Goal: Information Seeking & Learning: Understand process/instructions

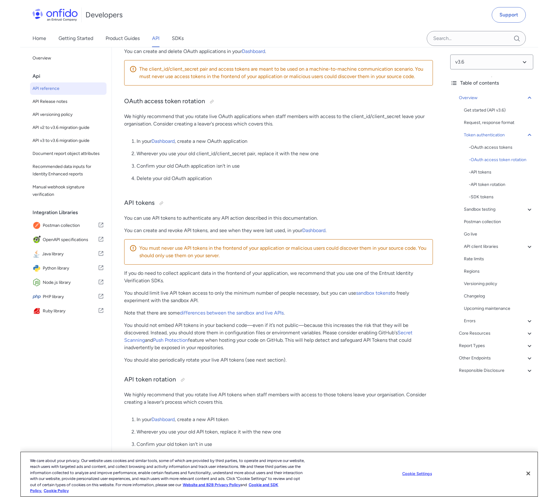
scroll to position [359, 0]
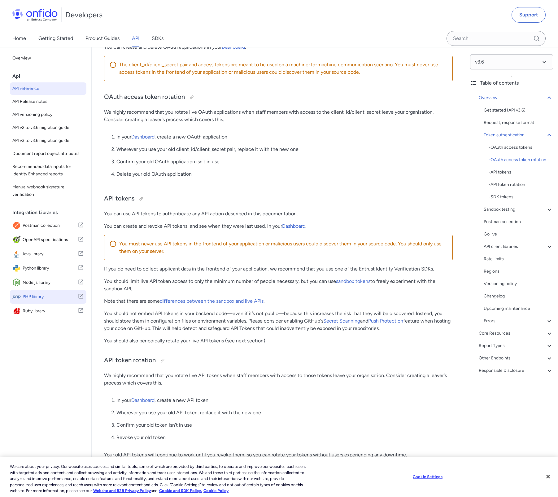
click at [29, 296] on span "PHP library" at bounding box center [50, 297] width 55 height 9
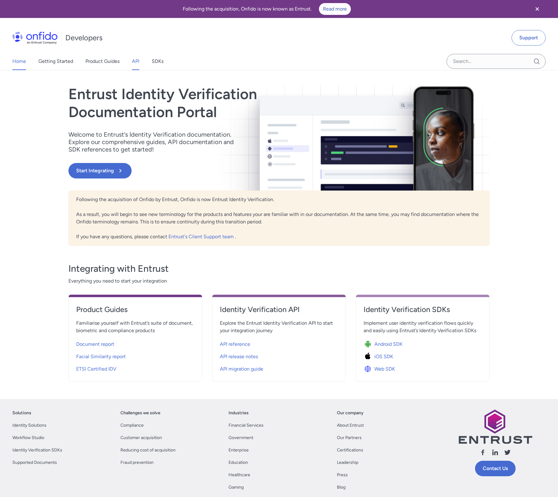
click at [139, 62] on link "API" at bounding box center [135, 61] width 7 height 17
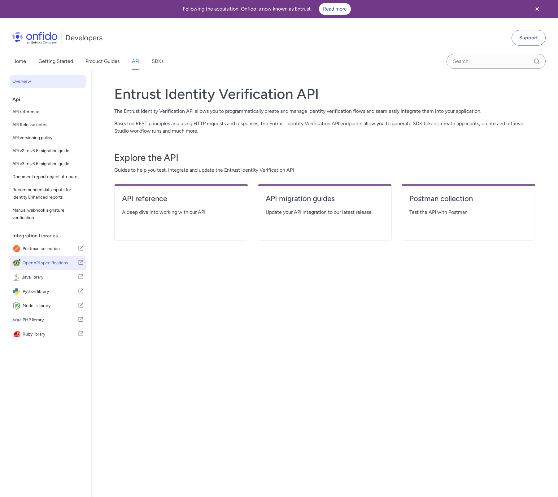
scroll to position [0, 0]
click at [50, 163] on span "API v3 to v3.6 migration guide" at bounding box center [48, 163] width 72 height 7
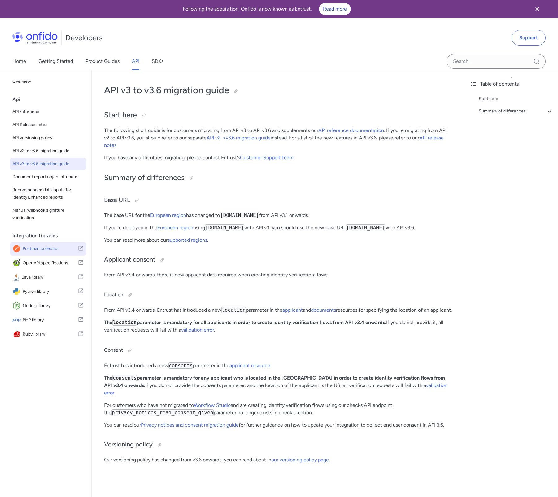
click at [42, 246] on span "Postman collection" at bounding box center [50, 249] width 55 height 9
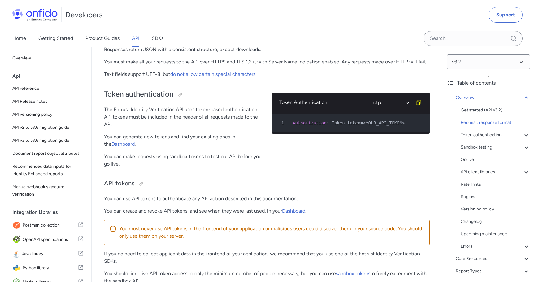
scroll to position [193, 0]
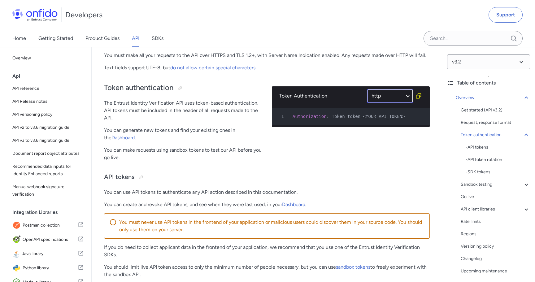
click at [382, 100] on select "ruby python php javascript java http bash" at bounding box center [390, 96] width 46 height 14
select select "php"
click at [367, 89] on select "ruby python php javascript java http bash" at bounding box center [390, 96] width 46 height 14
select select "php"
select select "ruby"
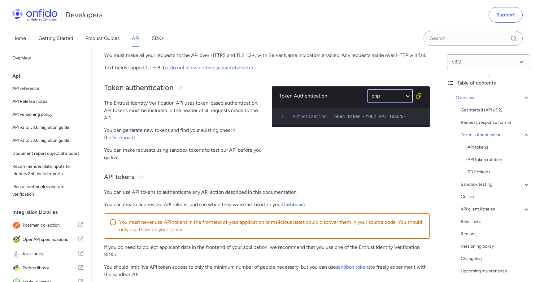
select select "php"
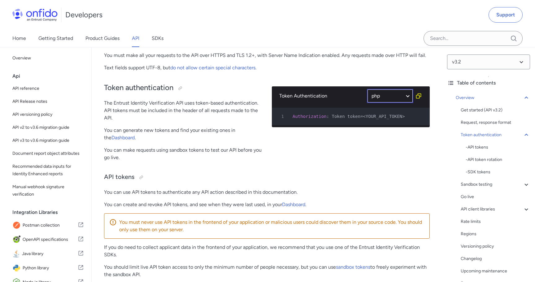
select select "php"
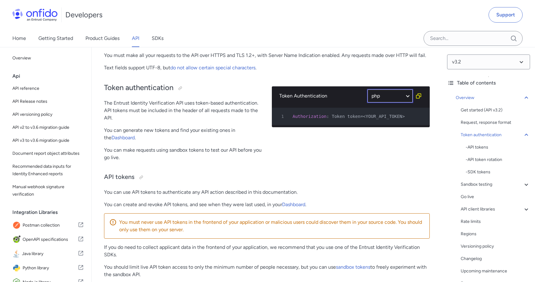
select select "ruby"
select select "php"
select select "ruby"
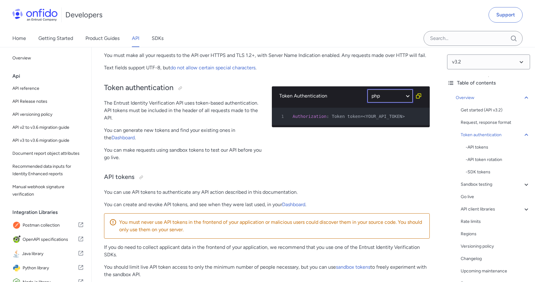
select select "php"
select select "ruby"
select select "python"
select select "php"
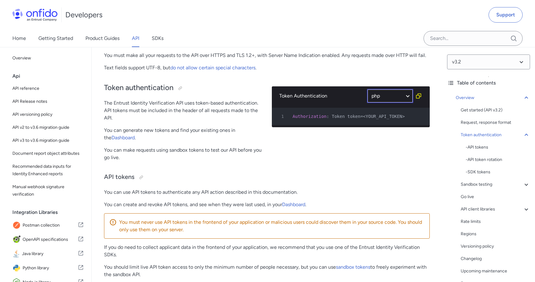
select select "php"
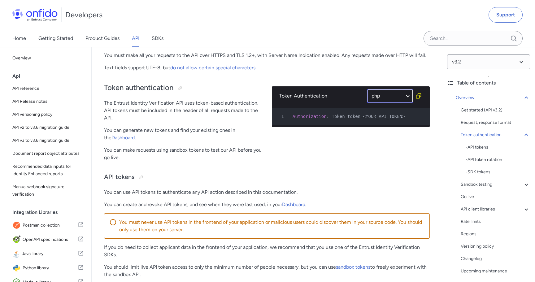
select select "php"
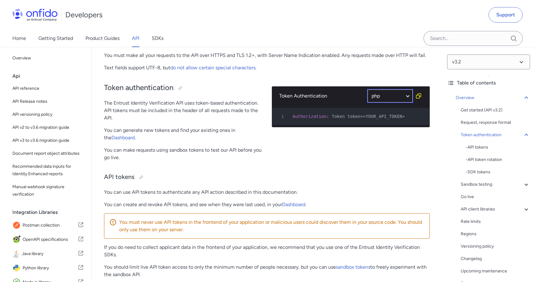
select select "php"
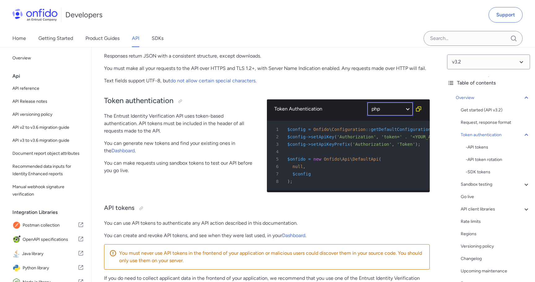
scroll to position [172, 0]
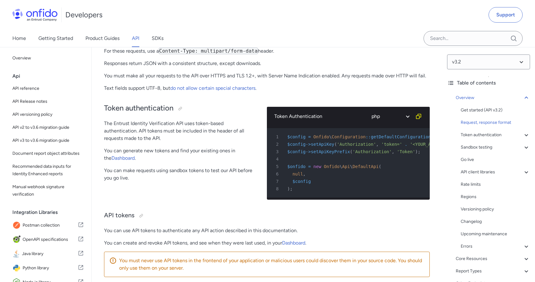
click at [334, 157] on div "4" at bounding box center [345, 159] width 152 height 7
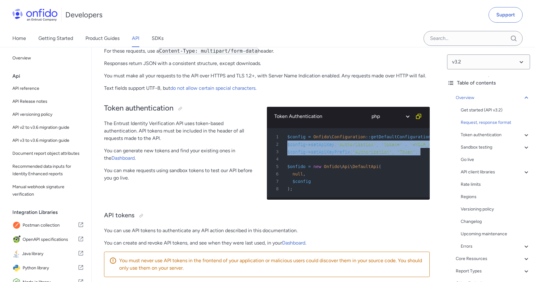
drag, startPoint x: 320, startPoint y: 155, endPoint x: 323, endPoint y: 135, distance: 20.6
click at [278, 144] on pre "1 $config = Onfido \ Configuration :: getDefaultConfiguration ( ) ; 2 $config -…" at bounding box center [348, 162] width 163 height 69
copy pre "$config -> setApiKey ( 'Authorization' , 'token=' . '<YOUR_API_TOKEN>' ) ; 3 $c…"
click at [386, 116] on select "ruby python php javascript java http bash" at bounding box center [390, 116] width 46 height 14
select select "http"
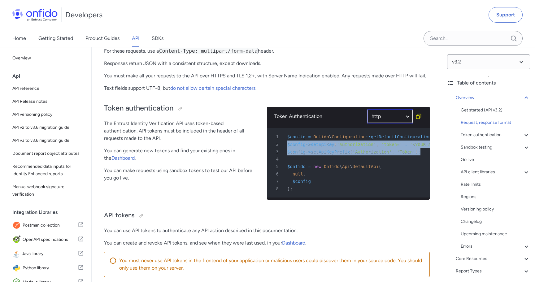
click at [367, 109] on select "ruby python php javascript java http bash" at bounding box center [390, 116] width 46 height 14
select select "http"
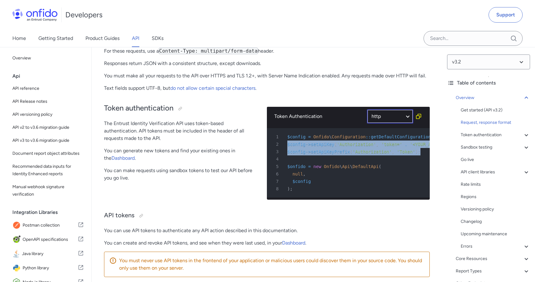
select select "http"
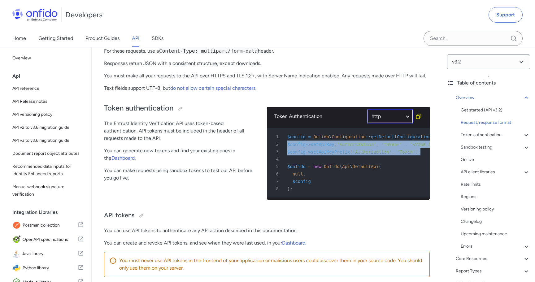
select select "http"
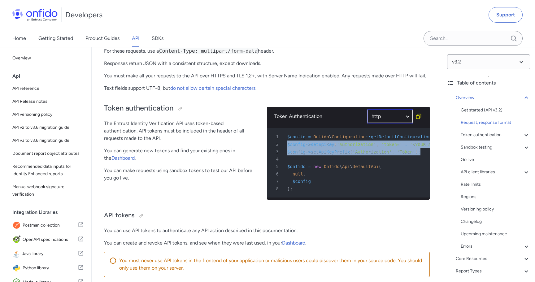
select select "http"
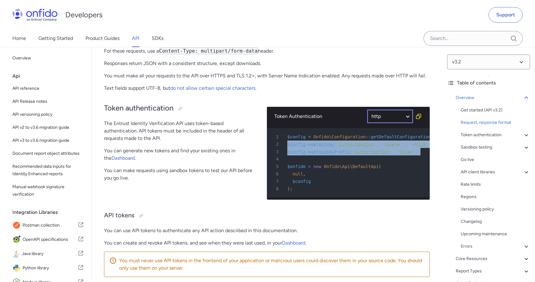
select select "http"
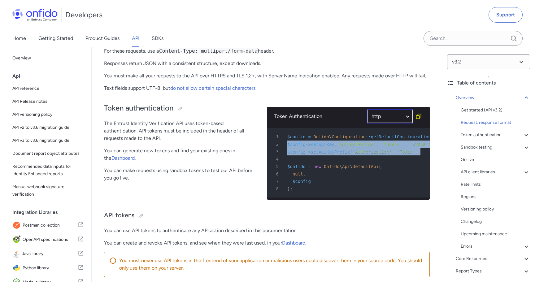
select select "http"
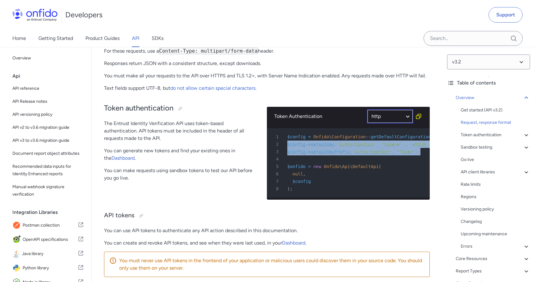
select select "http"
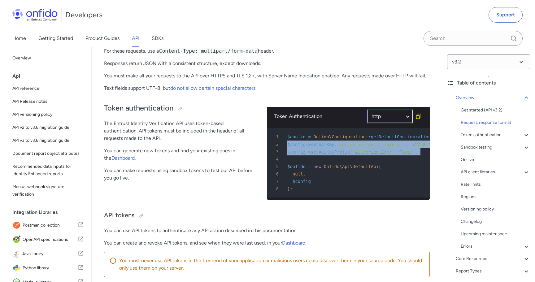
select select "http"
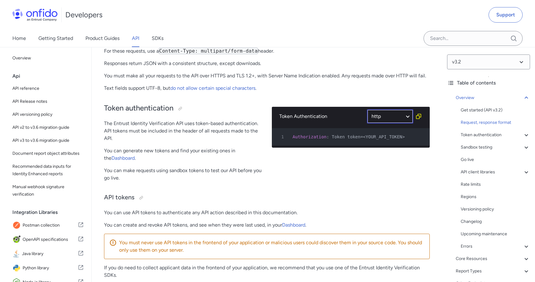
scroll to position [0, 0]
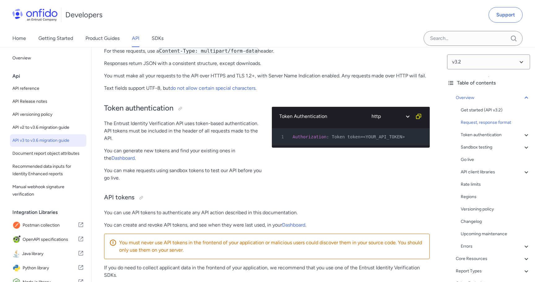
click at [44, 137] on span "API v3 to v3.6 migration guide" at bounding box center [48, 140] width 72 height 7
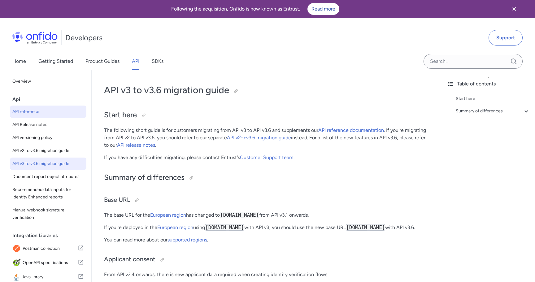
click at [48, 108] on span "API reference" at bounding box center [48, 111] width 72 height 7
select select "http"
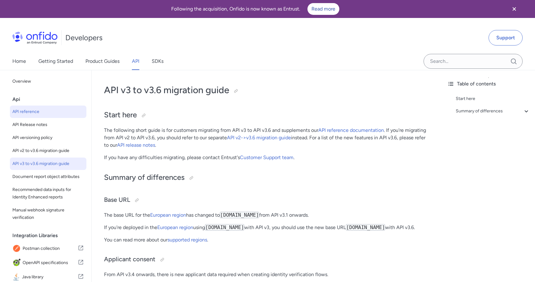
select select "http"
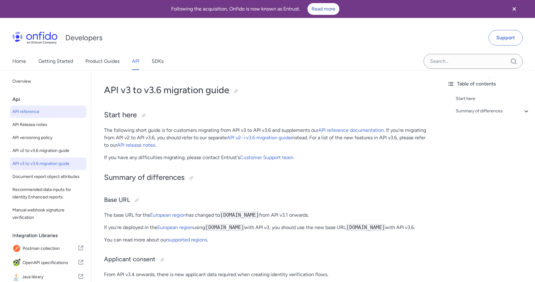
select select "http"
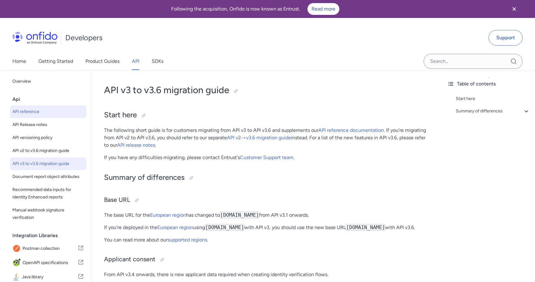
select select "http"
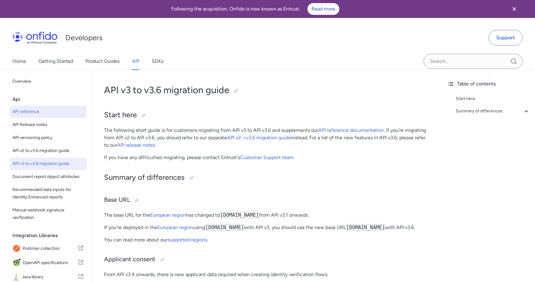
select select "http"
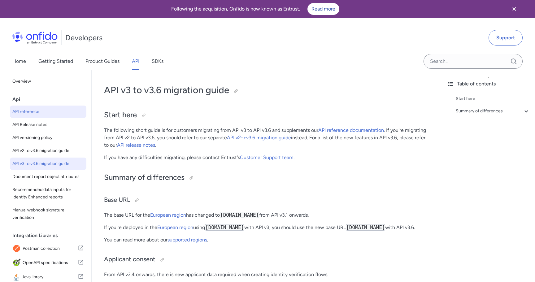
select select "http"
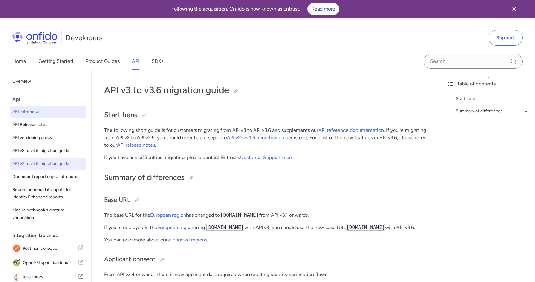
select select "http"
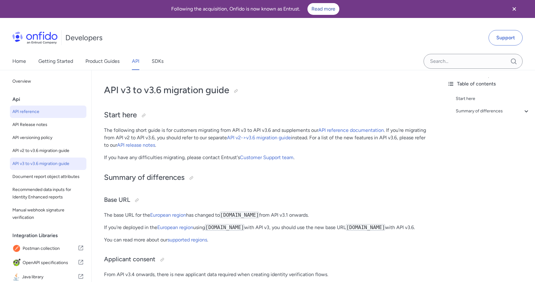
select select "http"
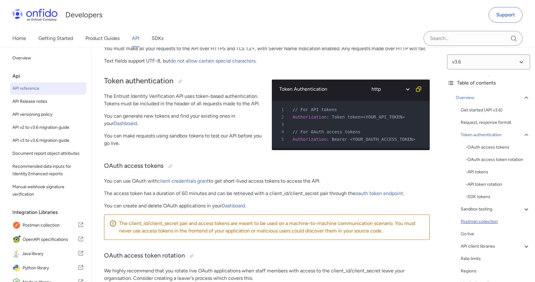
scroll to position [31, 0]
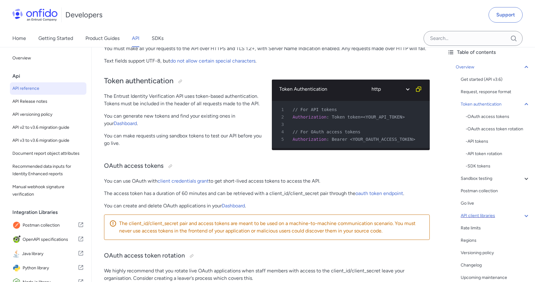
click at [482, 217] on div "API client libraries" at bounding box center [495, 215] width 69 height 7
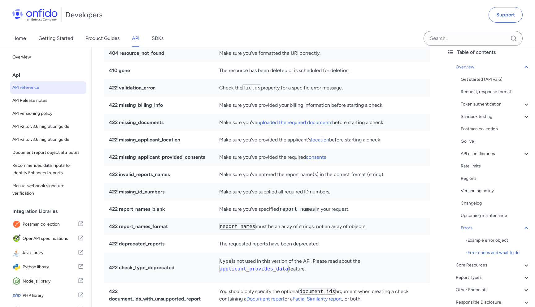
scroll to position [59, 0]
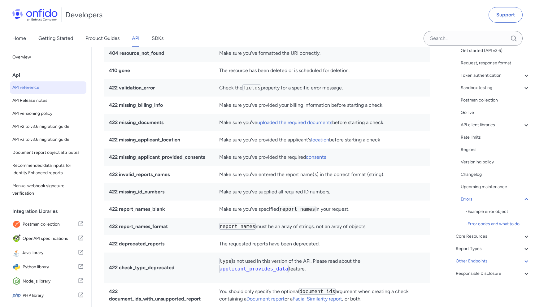
click at [476, 260] on div "Other Endpoints" at bounding box center [493, 261] width 74 height 7
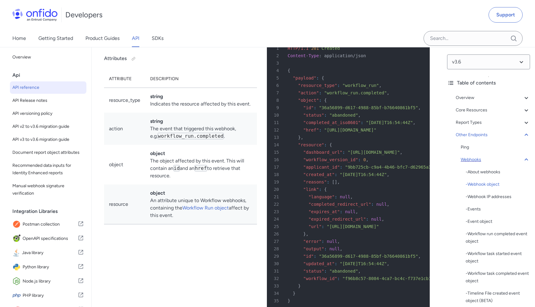
click at [485, 161] on div "Webhooks" at bounding box center [495, 159] width 69 height 7
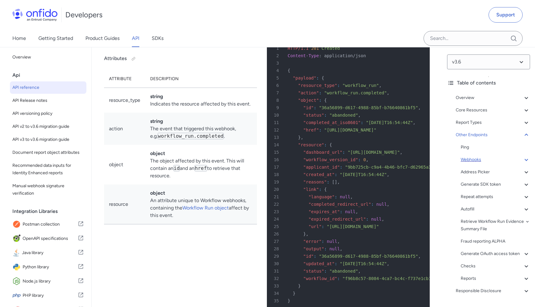
scroll to position [49612, 0]
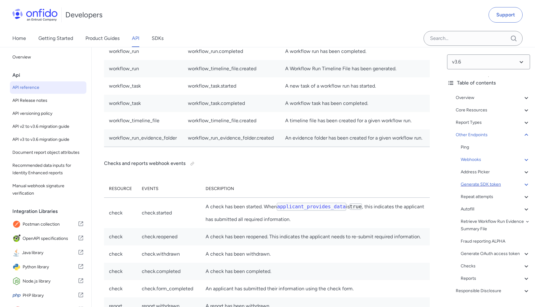
click at [487, 184] on div "Generate SDK token" at bounding box center [495, 184] width 69 height 7
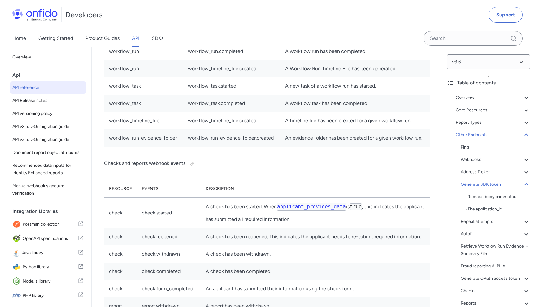
scroll to position [55189, 0]
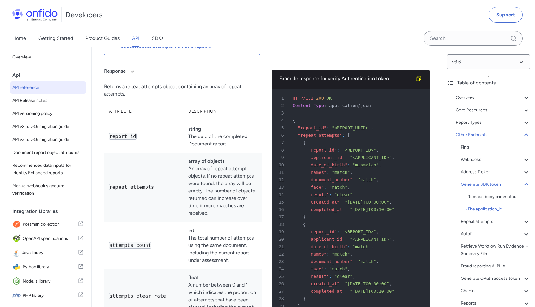
click at [480, 209] on div "- The application_id" at bounding box center [498, 209] width 64 height 7
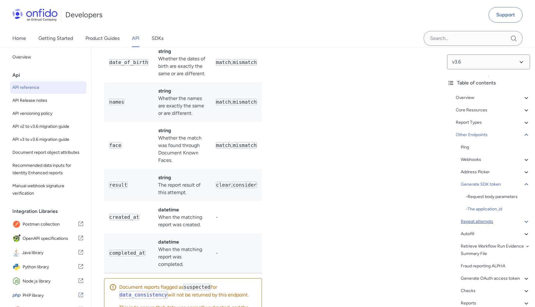
scroll to position [55727, 0]
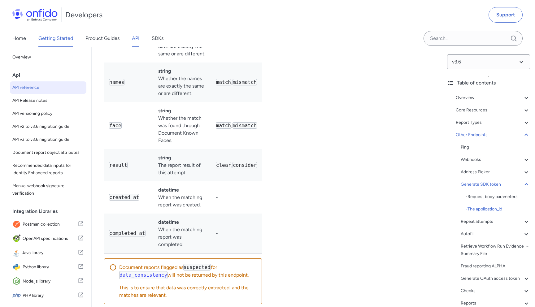
click at [62, 39] on link "Getting Started" at bounding box center [55, 38] width 35 height 17
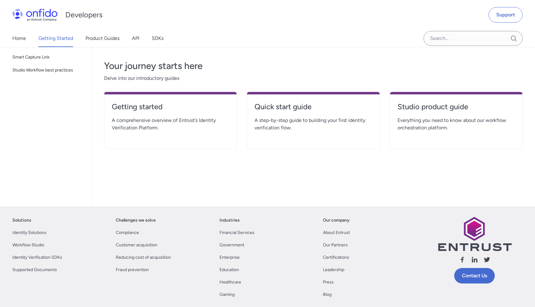
scroll to position [145, 0]
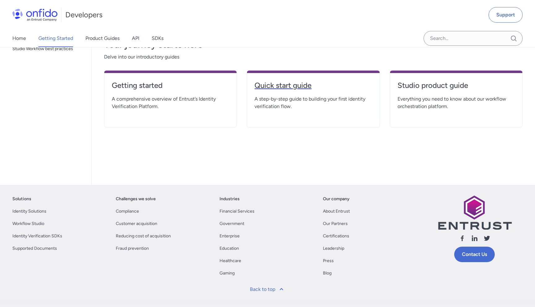
click at [281, 93] on link "Quick start guide" at bounding box center [313, 88] width 117 height 15
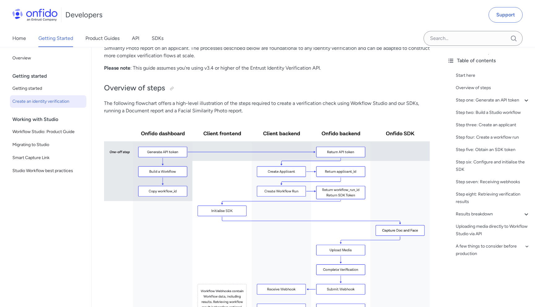
scroll to position [96, 0]
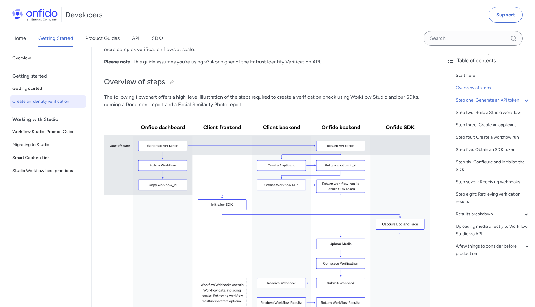
click at [491, 101] on div "Step one: Generate an API token" at bounding box center [493, 100] width 74 height 7
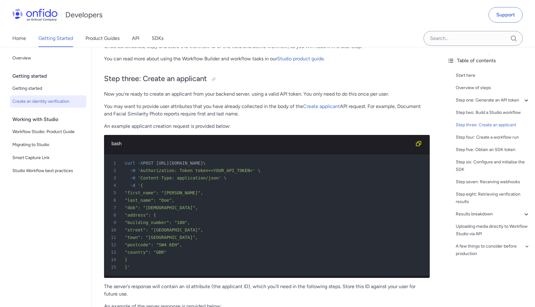
scroll to position [1115, 0]
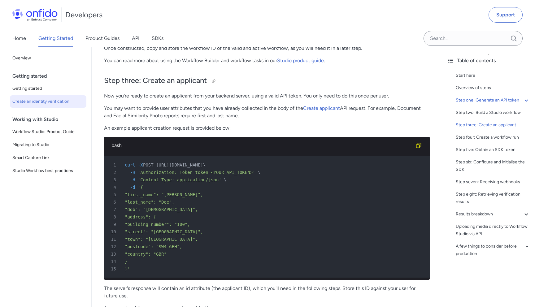
click at [526, 102] on icon at bounding box center [526, 100] width 7 height 7
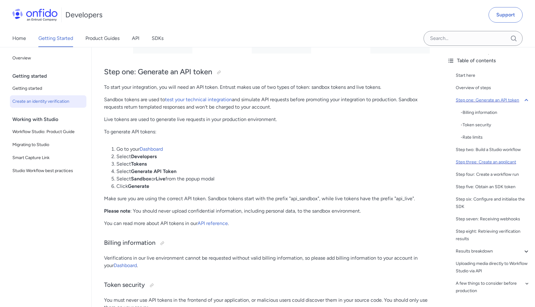
click at [480, 161] on div "Step three: Create an applicant" at bounding box center [493, 162] width 74 height 7
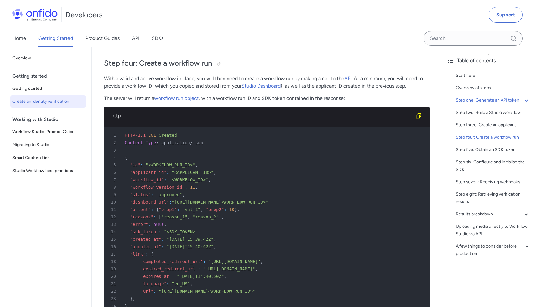
scroll to position [1681, 0]
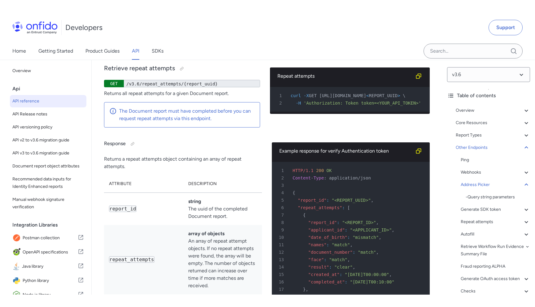
scroll to position [55128, 0]
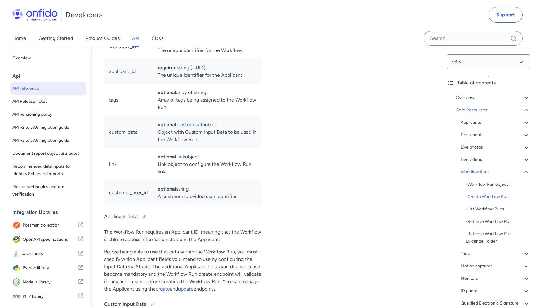
scroll to position [15275, 0]
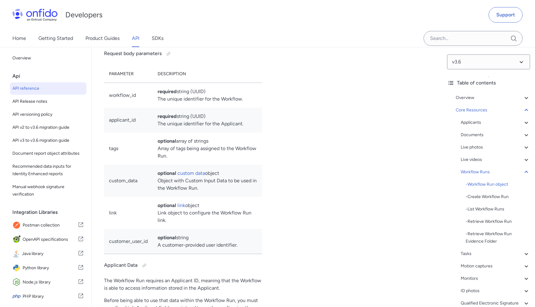
select select "bash"
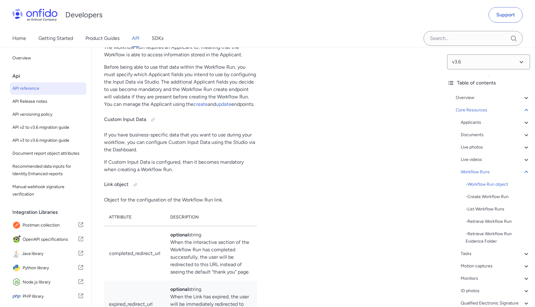
select select "bash"
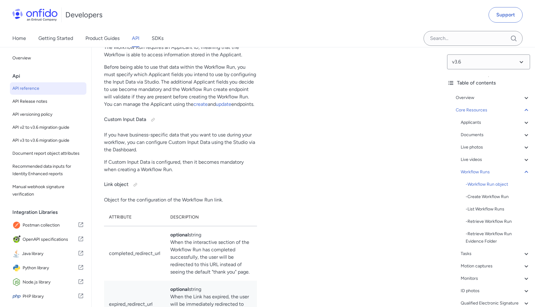
select select "bash"
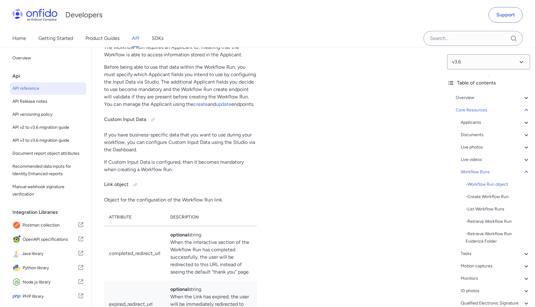
select select "bash"
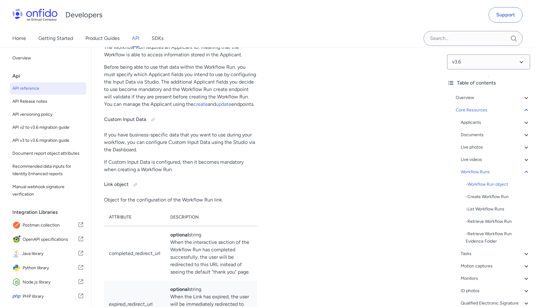
select select "bash"
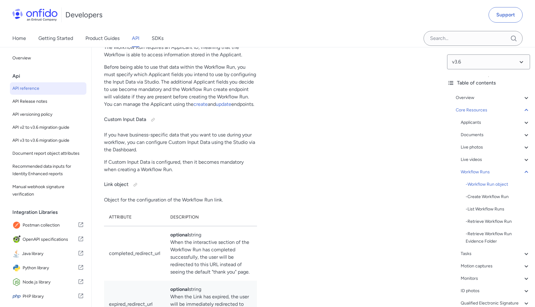
select select "bash"
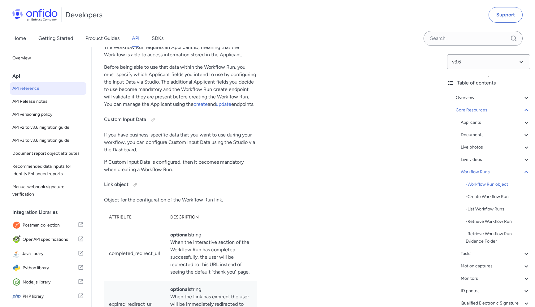
select select "bash"
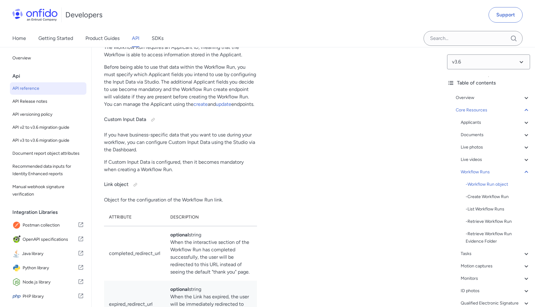
select select "bash"
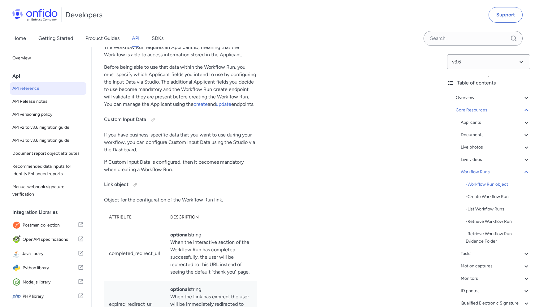
select select "bash"
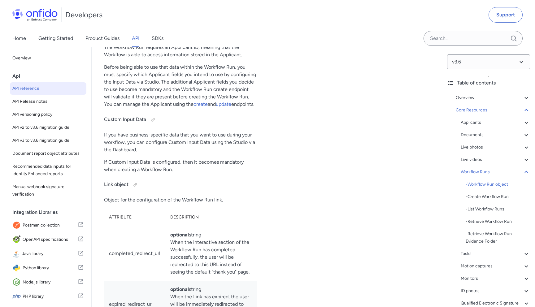
select select "bash"
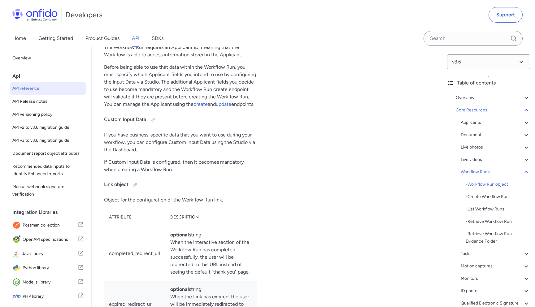
select select "bash"
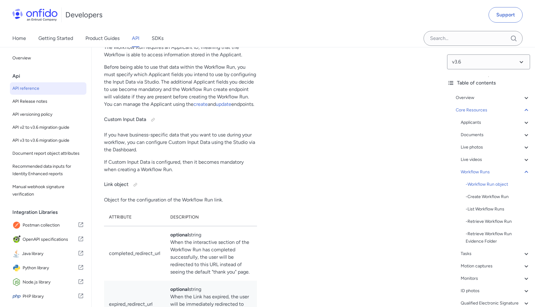
select select "bash"
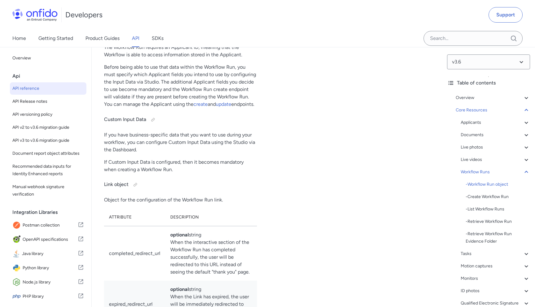
select select "bash"
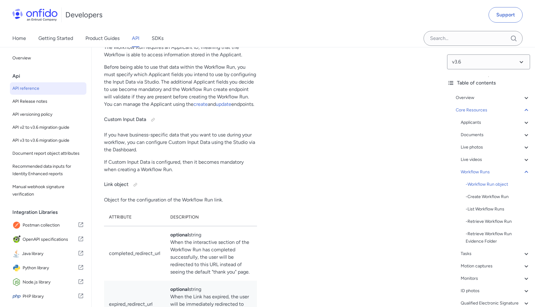
select select "bash"
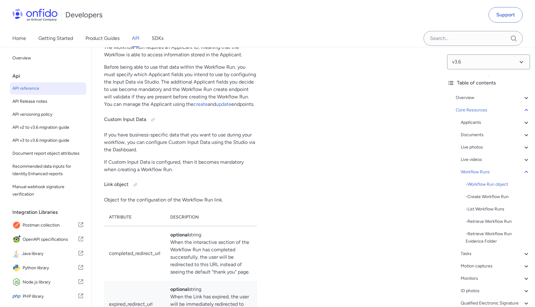
select select "bash"
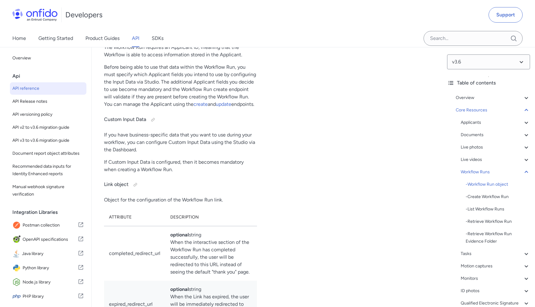
select select "bash"
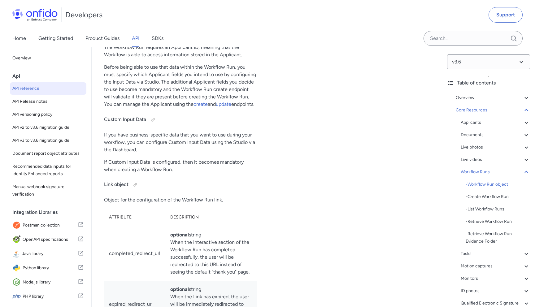
select select "bash"
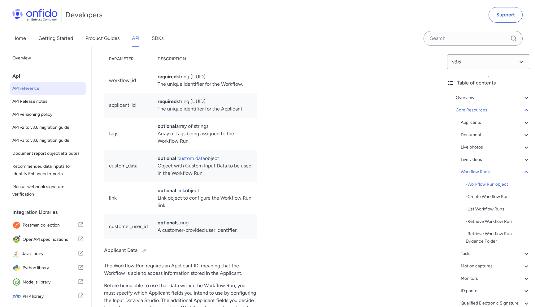
scroll to position [0, 17]
